Goal: Information Seeking & Learning: Check status

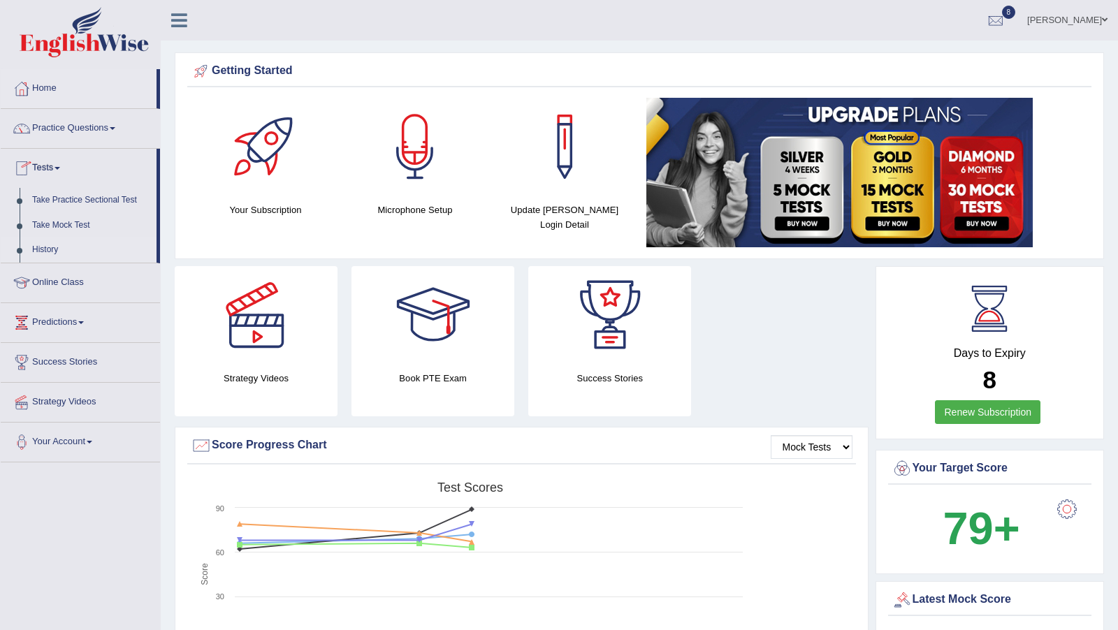
click at [48, 245] on link "History" at bounding box center [91, 250] width 131 height 25
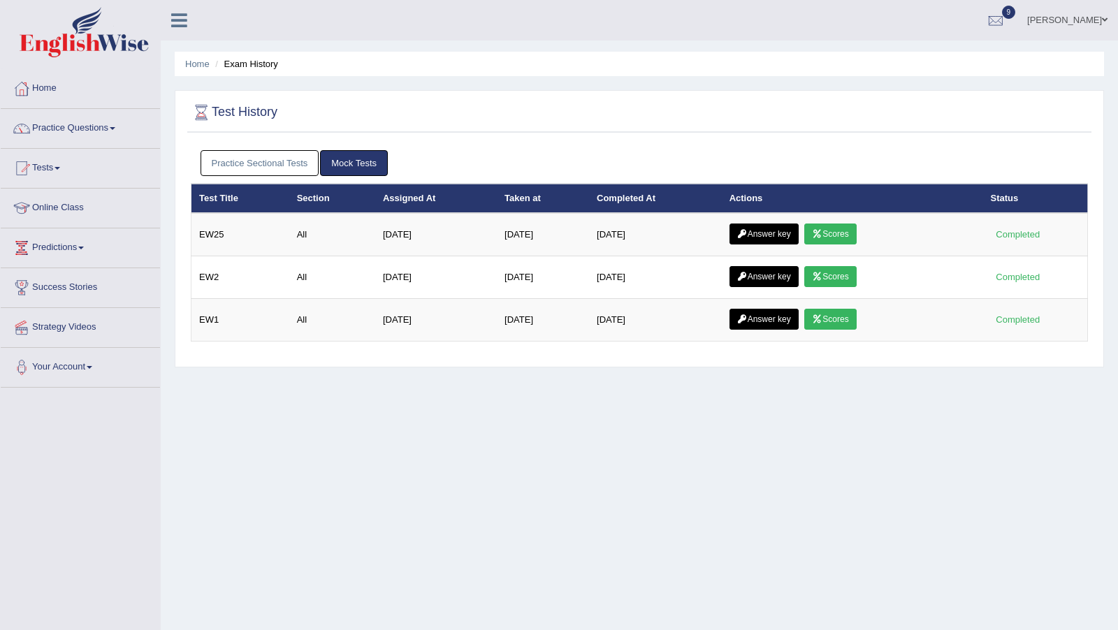
click at [264, 163] on link "Practice Sectional Tests" at bounding box center [260, 163] width 119 height 26
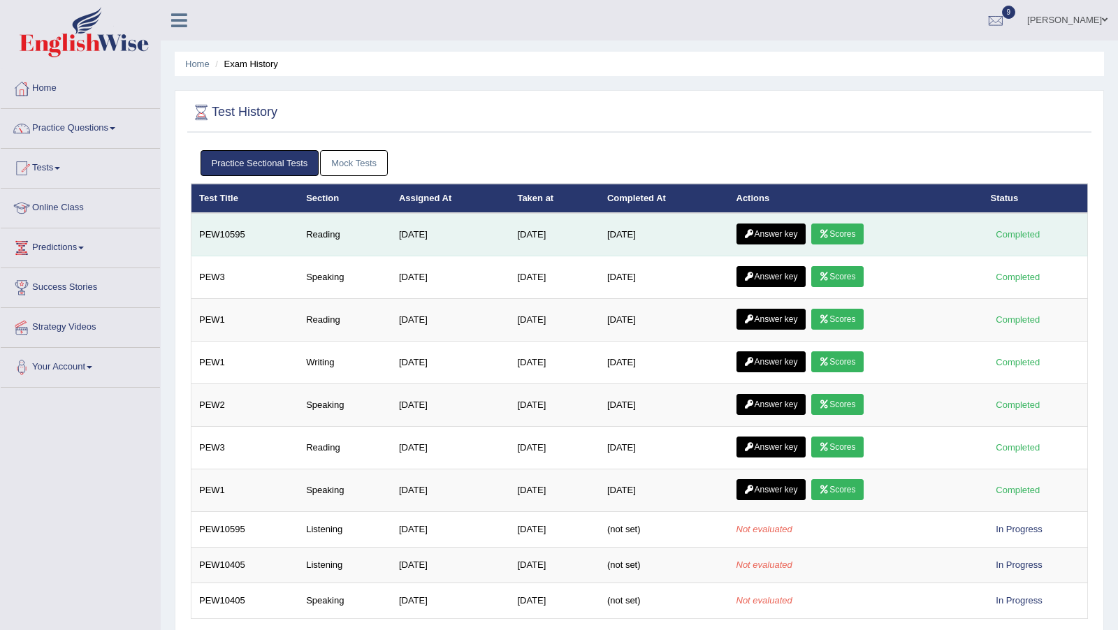
click at [862, 229] on link "Scores" at bounding box center [837, 234] width 52 height 21
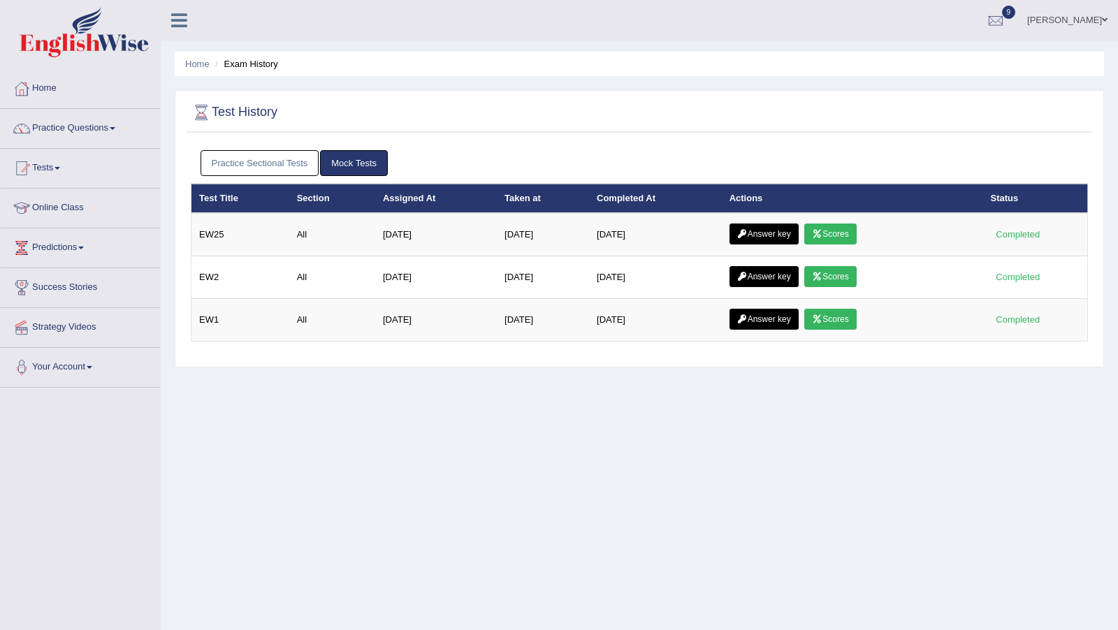
click at [235, 156] on link "Practice Sectional Tests" at bounding box center [260, 163] width 119 height 26
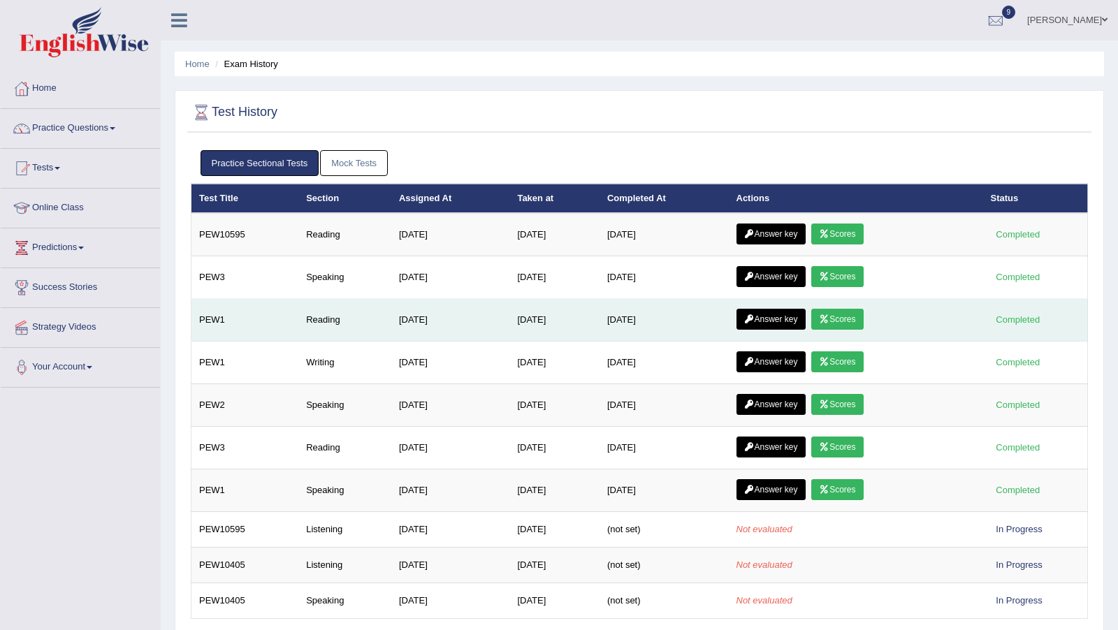
click at [851, 314] on link "Scores" at bounding box center [837, 319] width 52 height 21
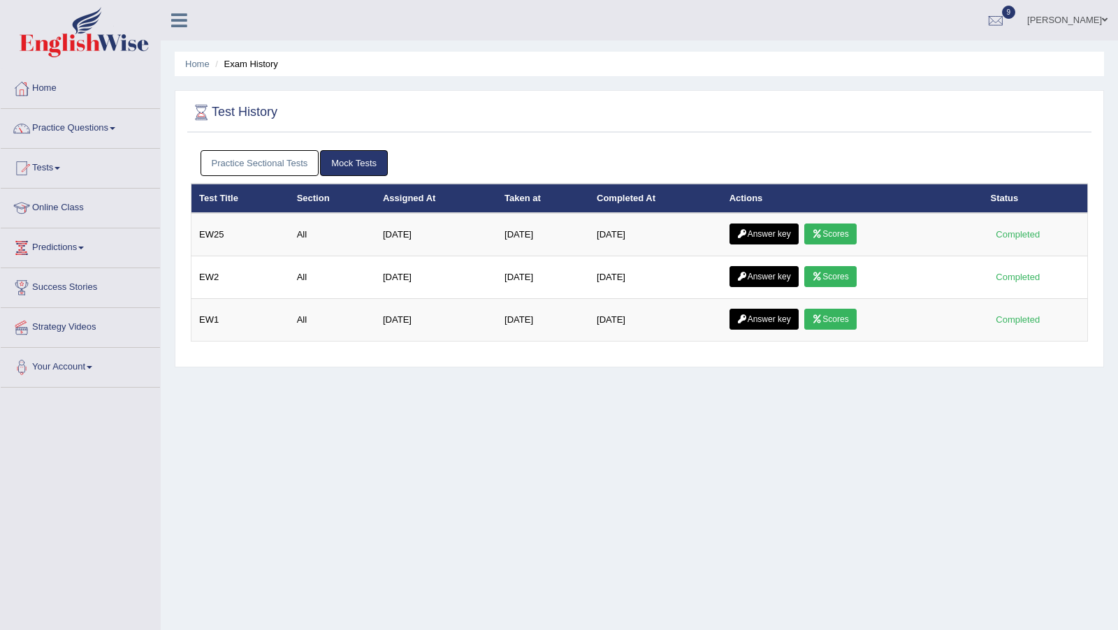
click at [262, 158] on link "Practice Sectional Tests" at bounding box center [260, 163] width 119 height 26
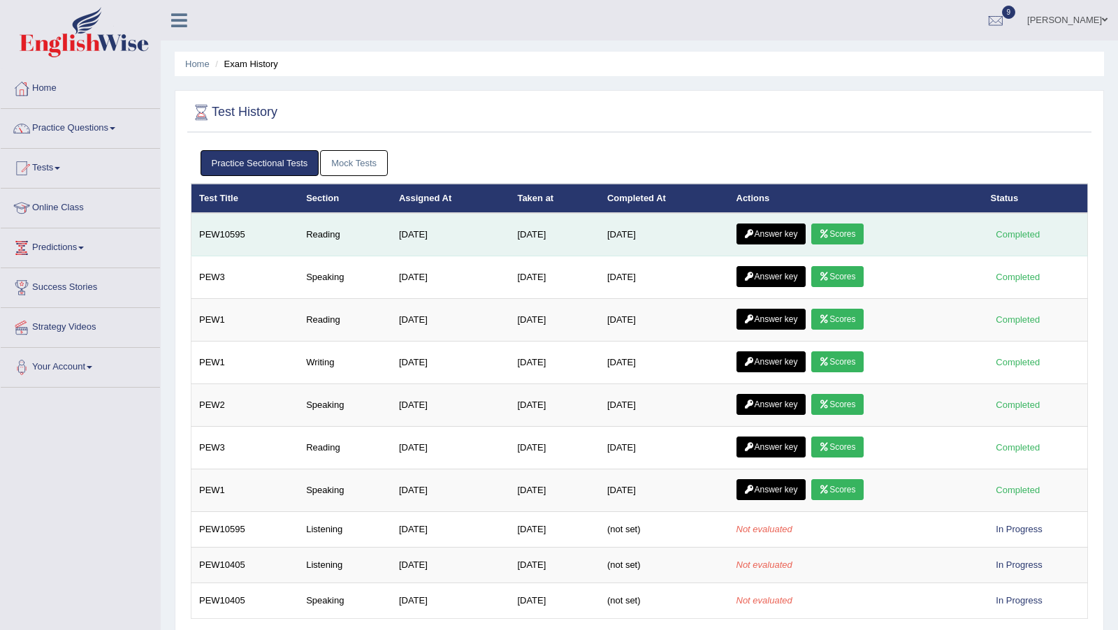
click at [791, 226] on link "Answer key" at bounding box center [770, 234] width 69 height 21
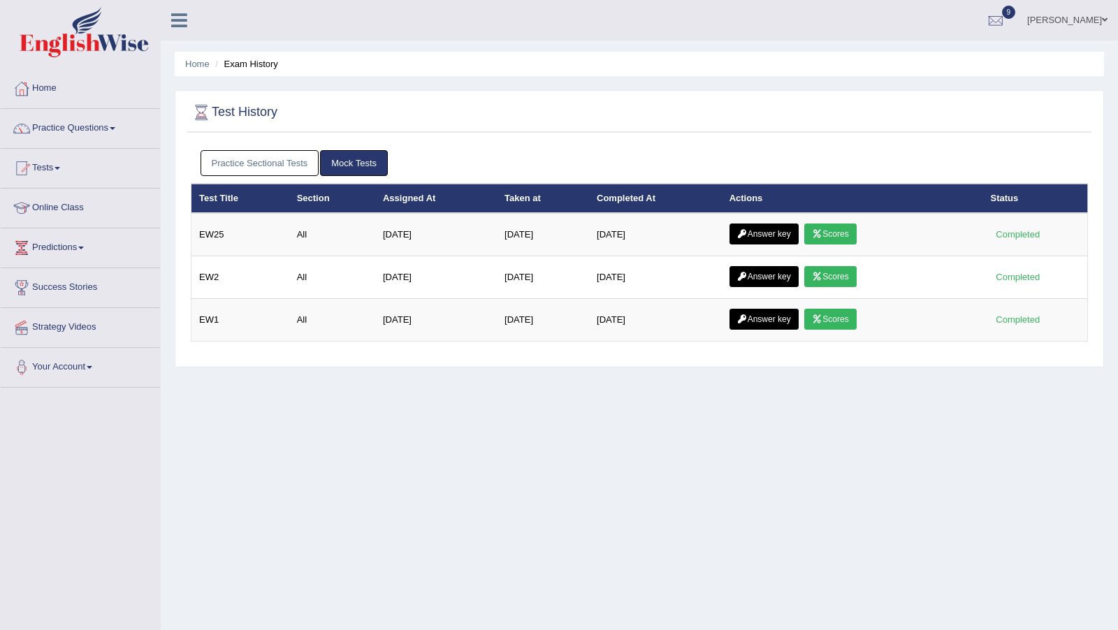
click at [252, 171] on link "Practice Sectional Tests" at bounding box center [260, 163] width 119 height 26
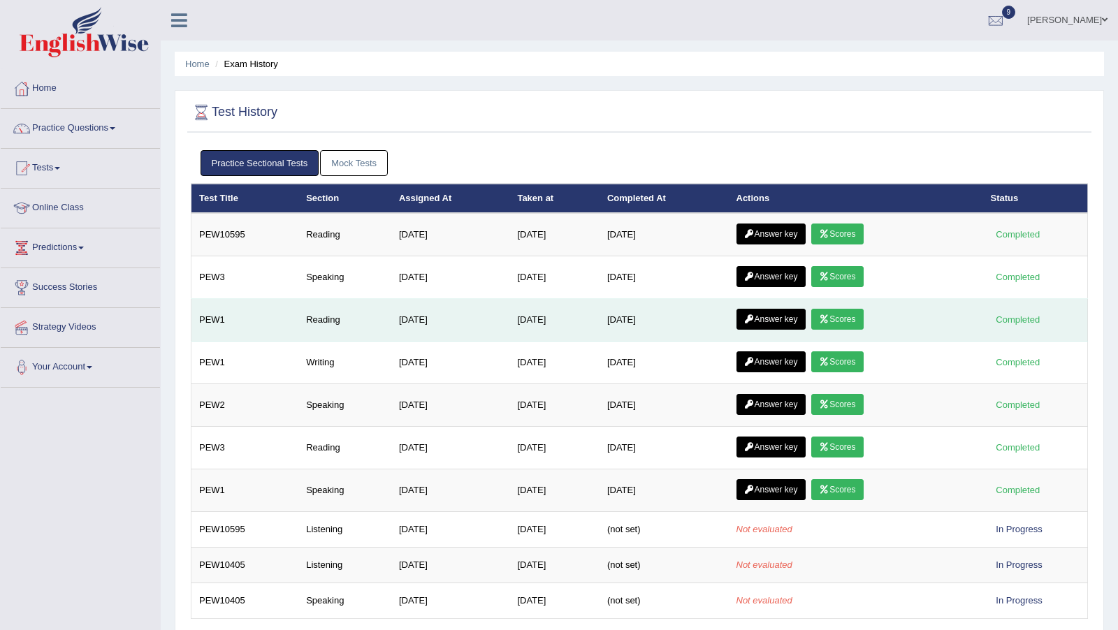
click at [764, 316] on link "Answer key" at bounding box center [770, 319] width 69 height 21
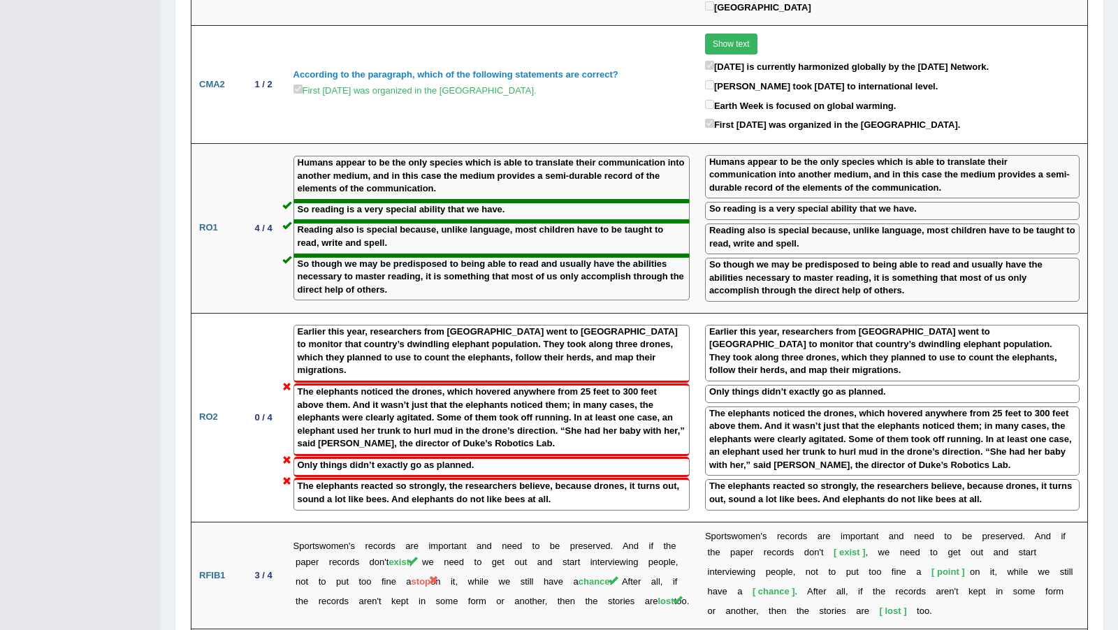
scroll to position [1457, 0]
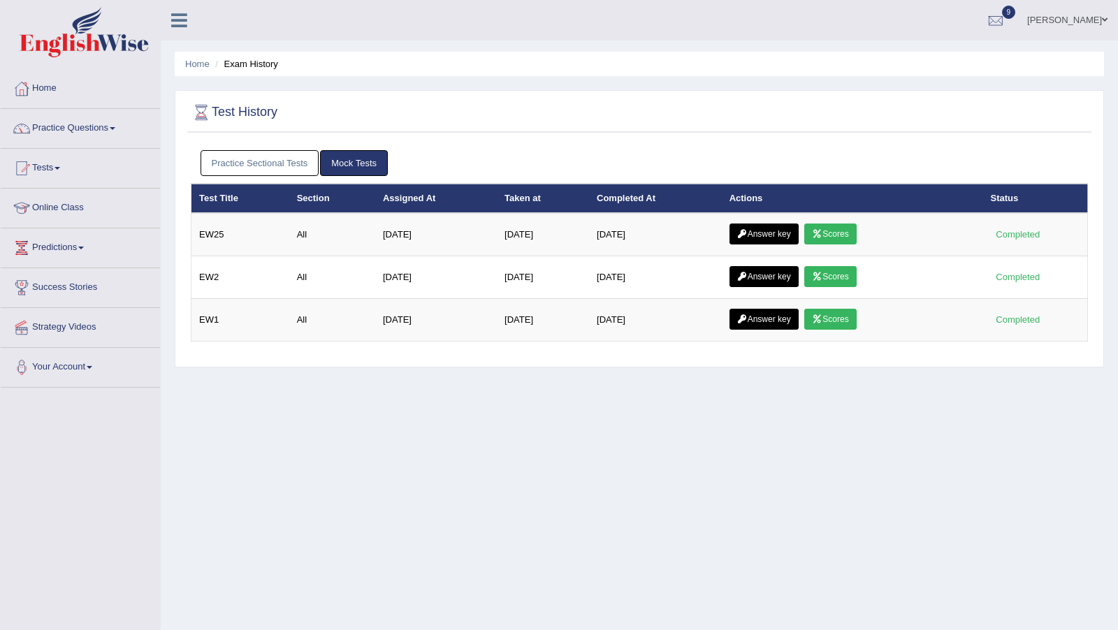
click at [269, 170] on link "Practice Sectional Tests" at bounding box center [260, 163] width 119 height 26
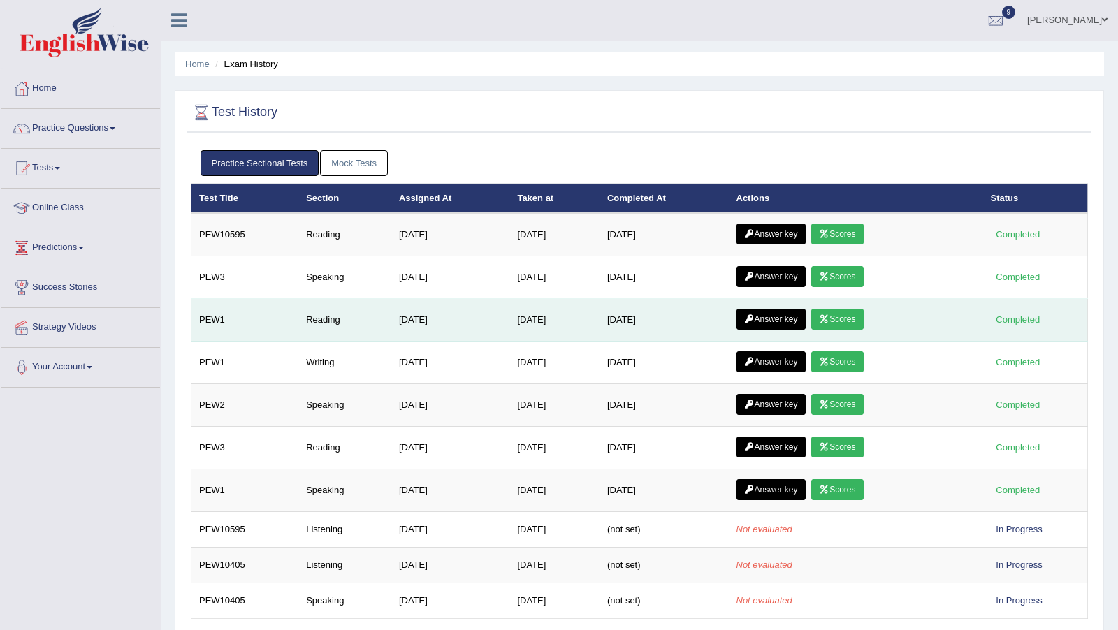
click at [853, 312] on link "Scores" at bounding box center [837, 319] width 52 height 21
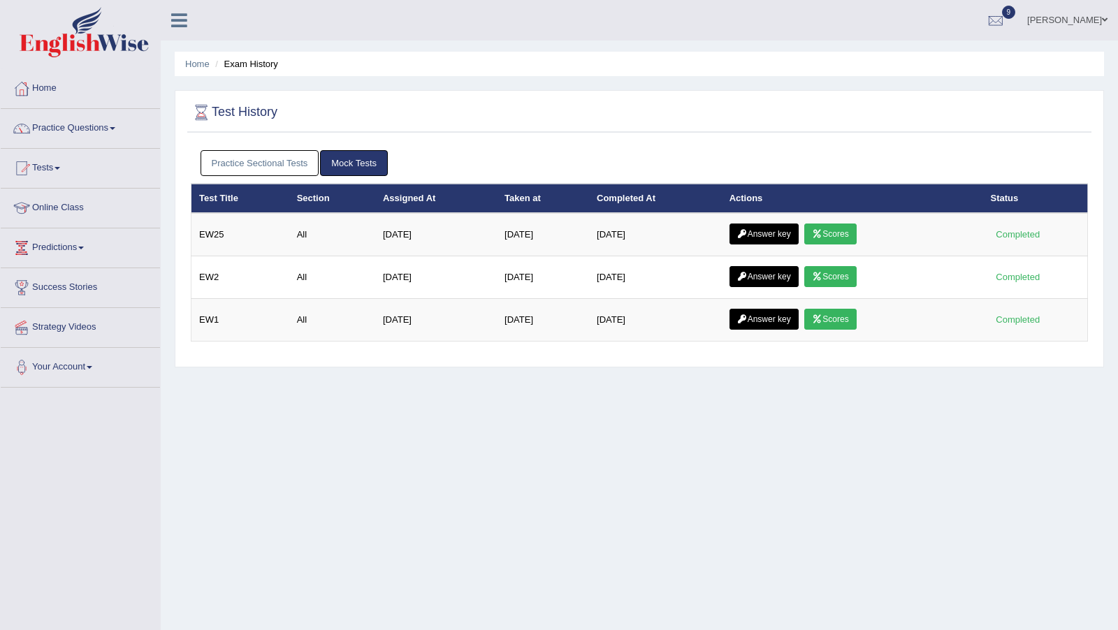
click at [269, 161] on link "Practice Sectional Tests" at bounding box center [260, 163] width 119 height 26
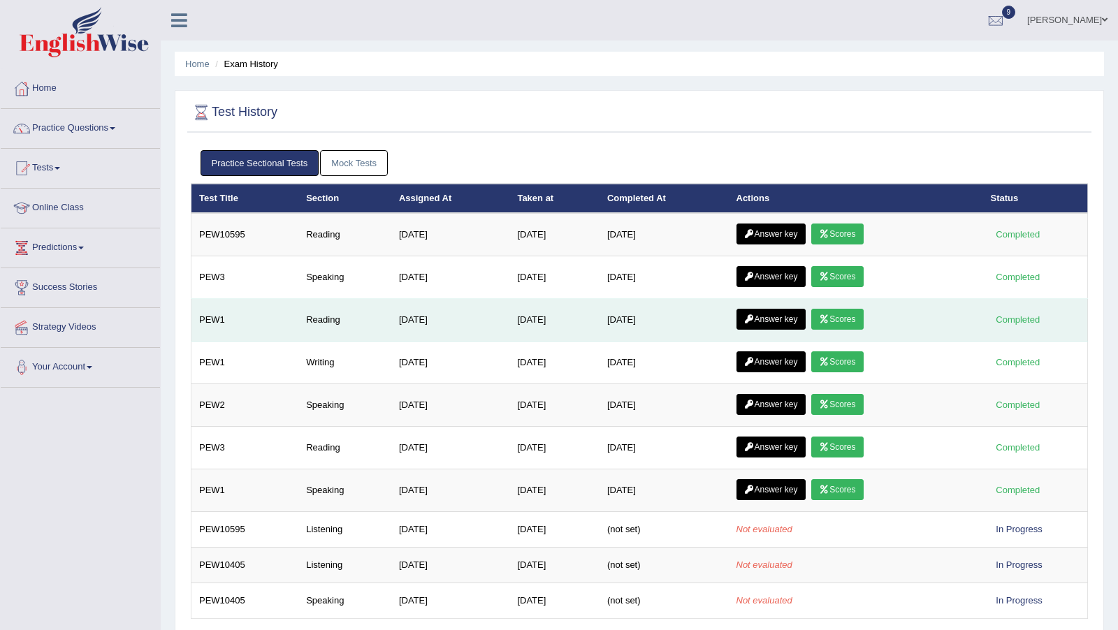
click at [771, 309] on link "Answer key" at bounding box center [770, 319] width 69 height 21
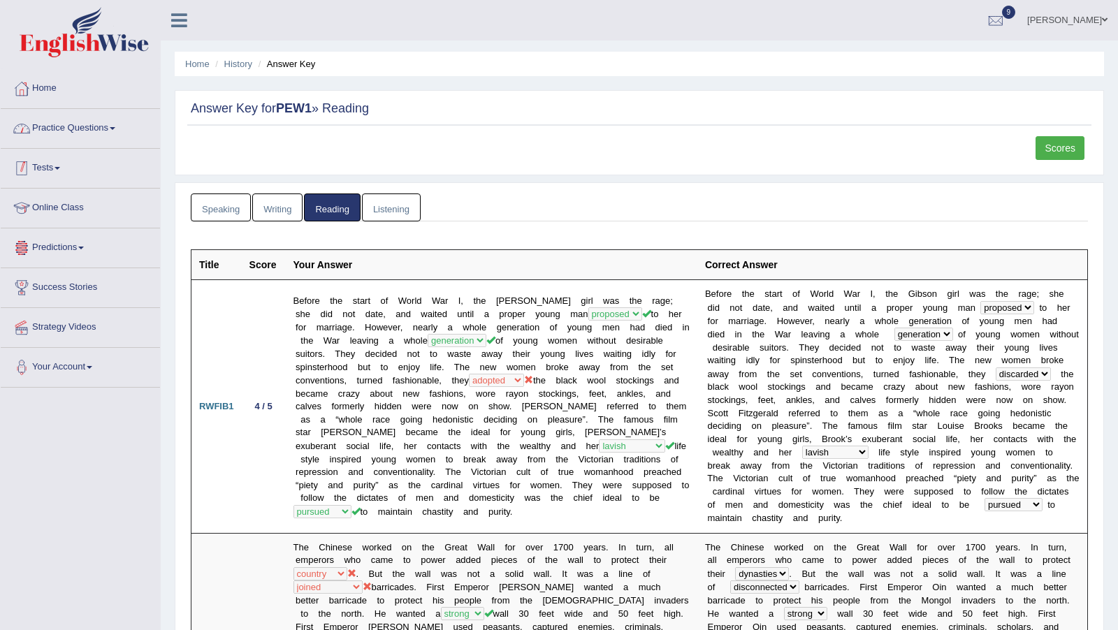
click at [43, 167] on link "Tests" at bounding box center [80, 166] width 159 height 35
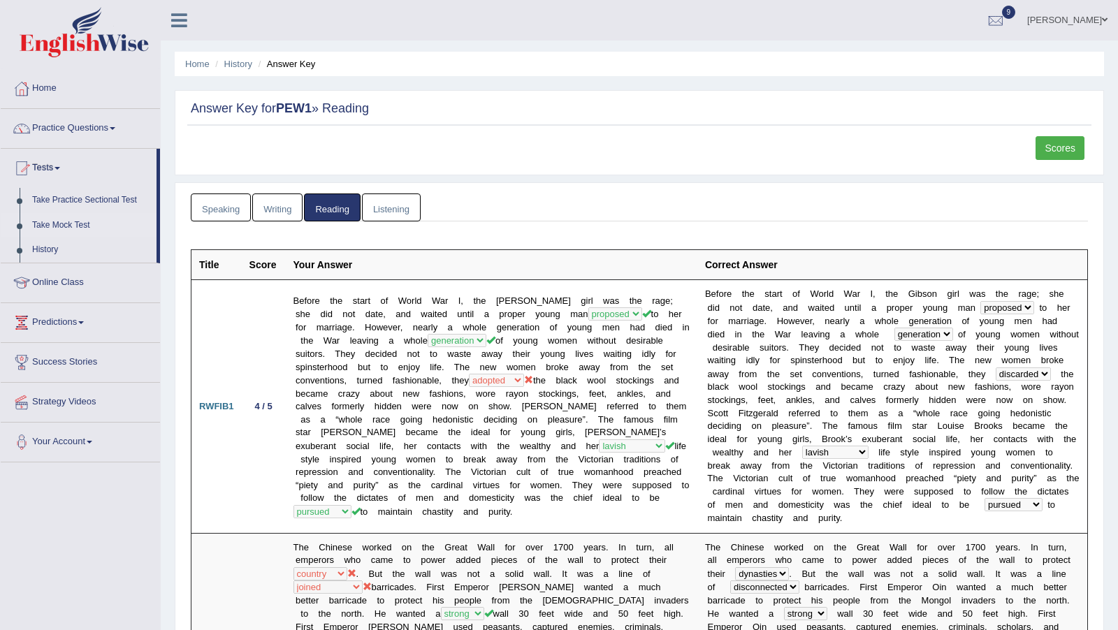
click at [50, 225] on link "Take Mock Test" at bounding box center [91, 225] width 131 height 25
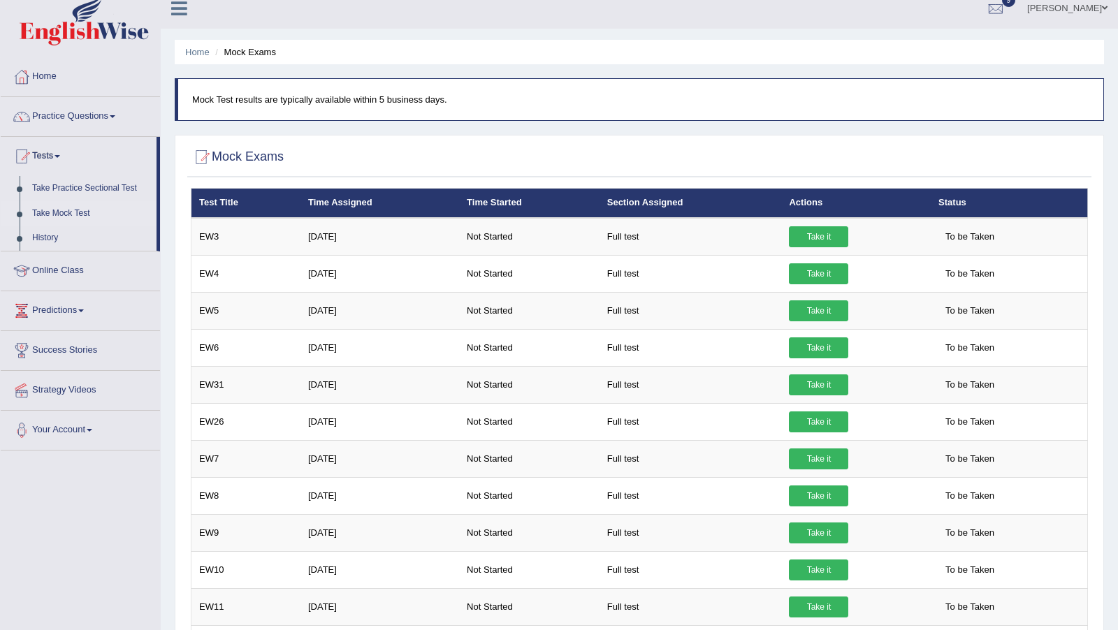
scroll to position [8, 0]
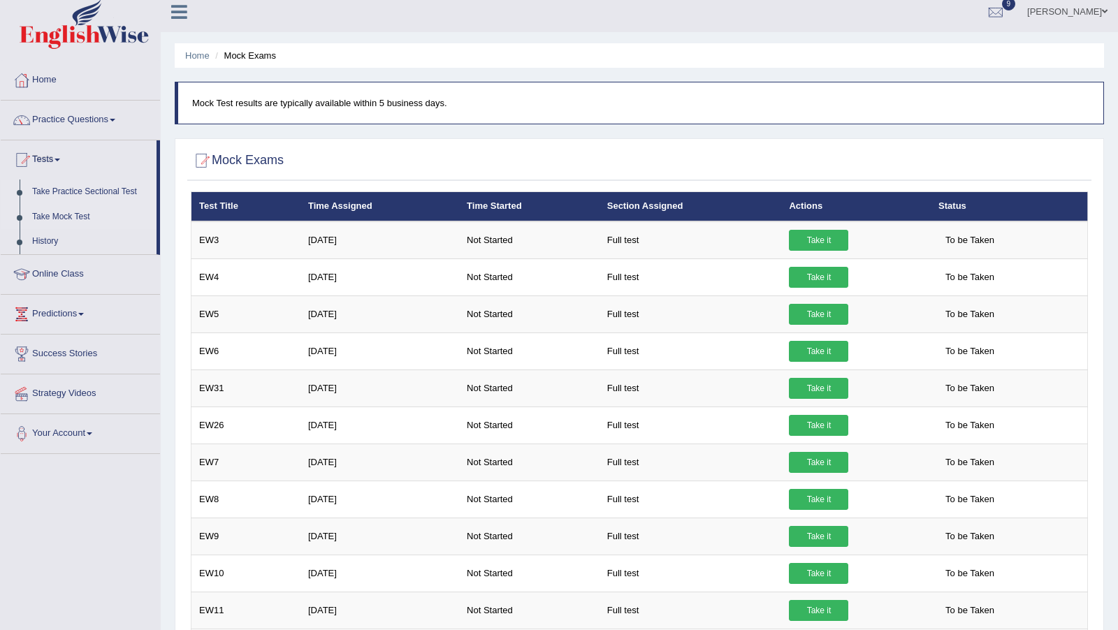
click at [67, 192] on link "Take Practice Sectional Test" at bounding box center [91, 192] width 131 height 25
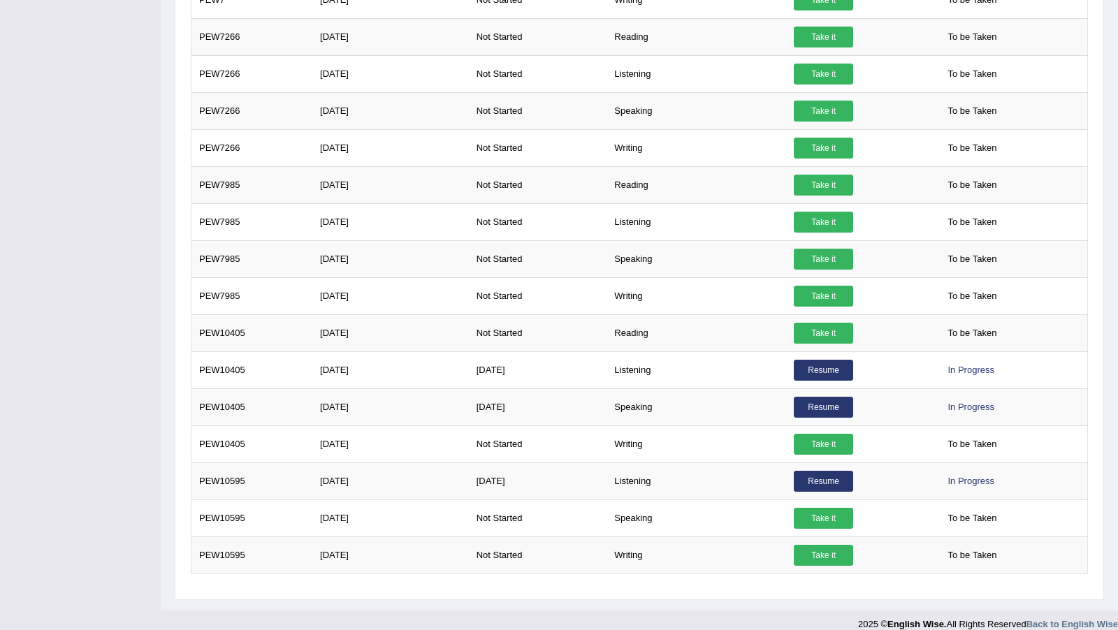
scroll to position [1028, 0]
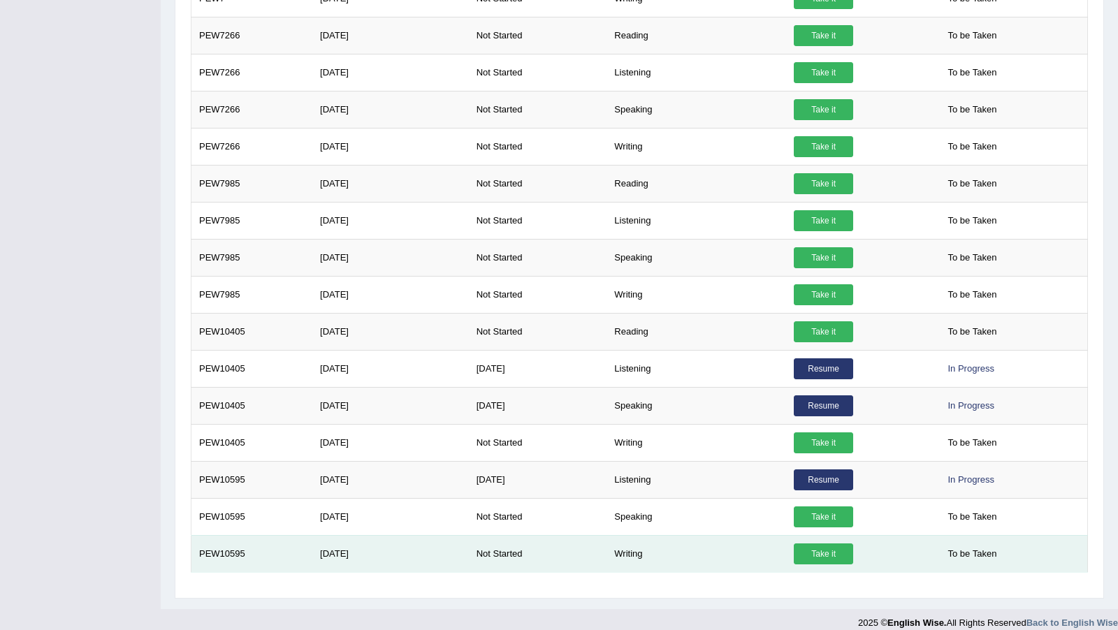
click at [830, 544] on link "Take it" at bounding box center [823, 554] width 59 height 21
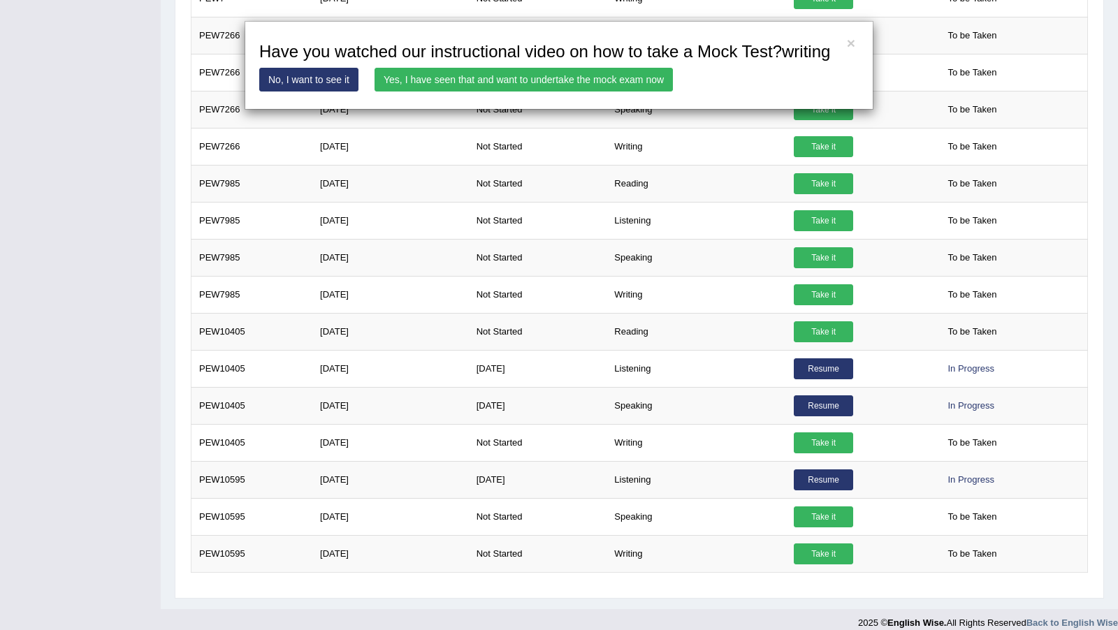
click at [523, 92] on link "Yes, I have seen that and want to undertake the mock exam now" at bounding box center [523, 80] width 298 height 24
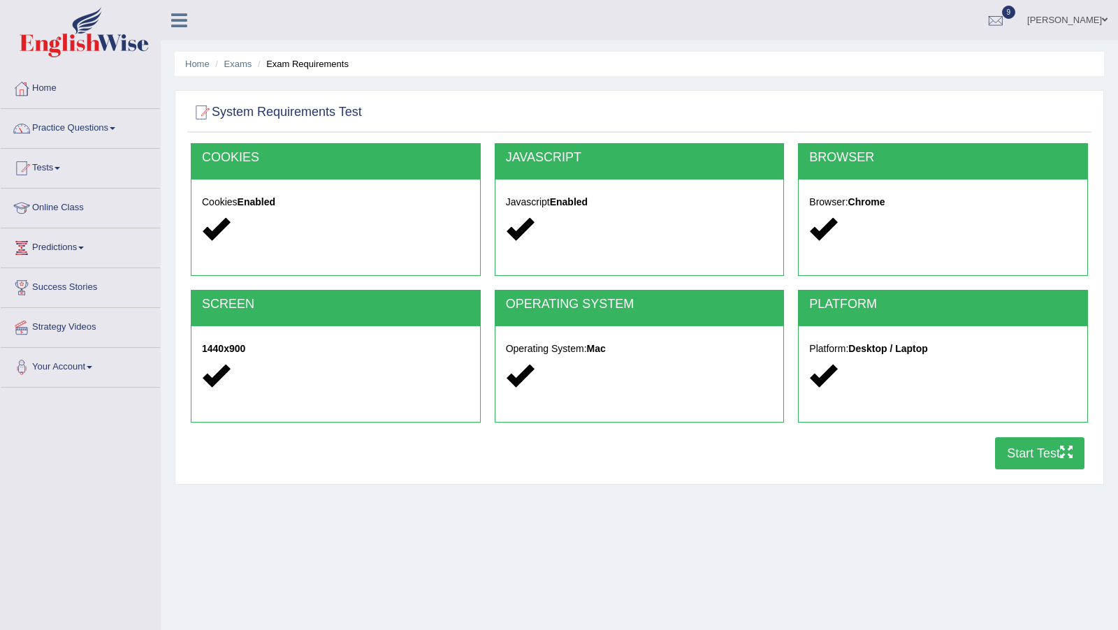
click at [1044, 452] on button "Start Test" at bounding box center [1039, 453] width 89 height 32
